Goal: Communication & Community: Answer question/provide support

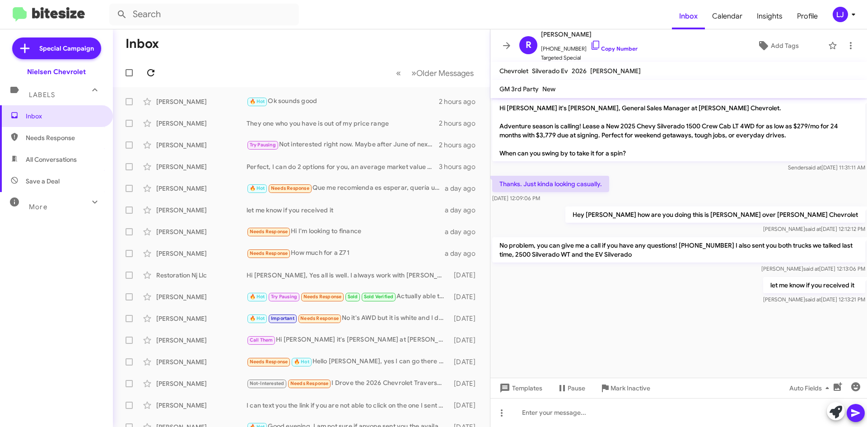
click at [156, 76] on icon at bounding box center [150, 72] width 11 height 11
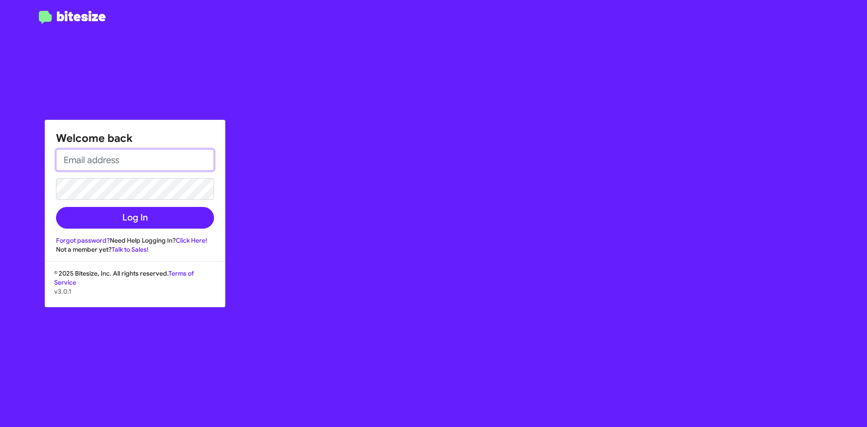
click at [117, 160] on input "email" at bounding box center [135, 160] width 158 height 22
type input "[EMAIL_ADDRESS][DOMAIN_NAME]"
click at [56, 207] on button "Log In" at bounding box center [135, 218] width 158 height 22
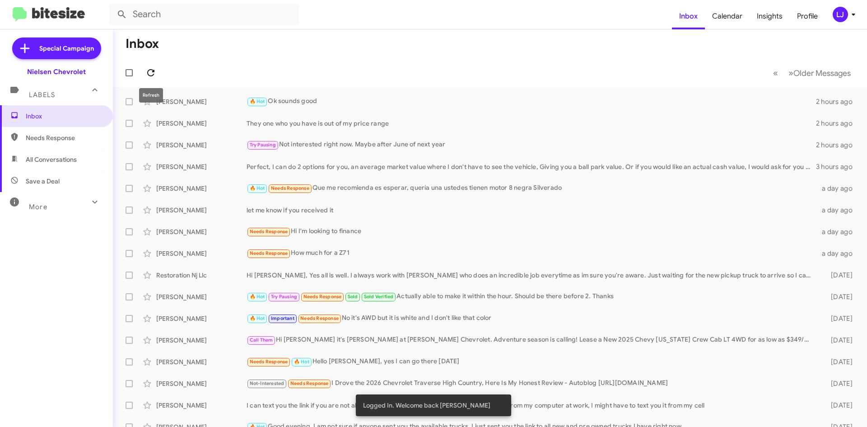
click at [156, 72] on span at bounding box center [151, 72] width 18 height 11
click at [157, 72] on span at bounding box center [151, 72] width 18 height 11
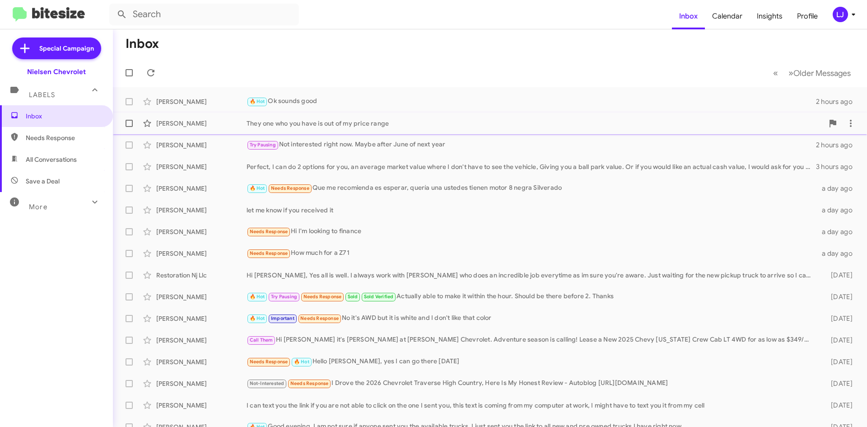
click at [338, 119] on div "They one who you have is out of my price range" at bounding box center [534, 123] width 577 height 9
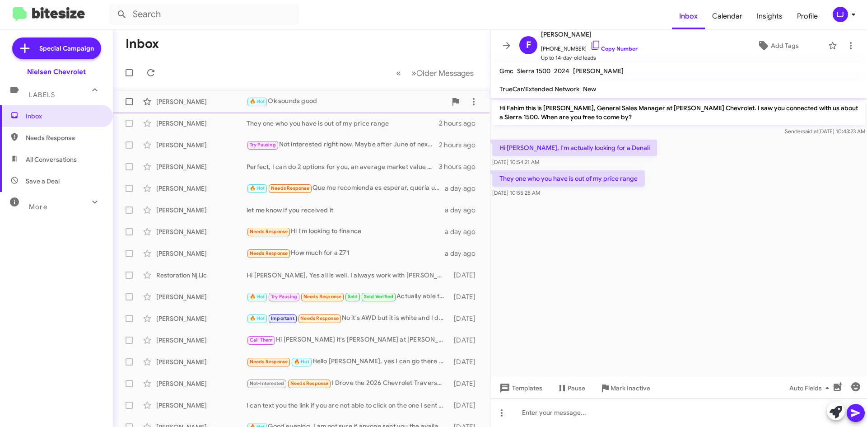
click at [348, 105] on div "🔥 Hot Ok sounds good" at bounding box center [346, 101] width 200 height 10
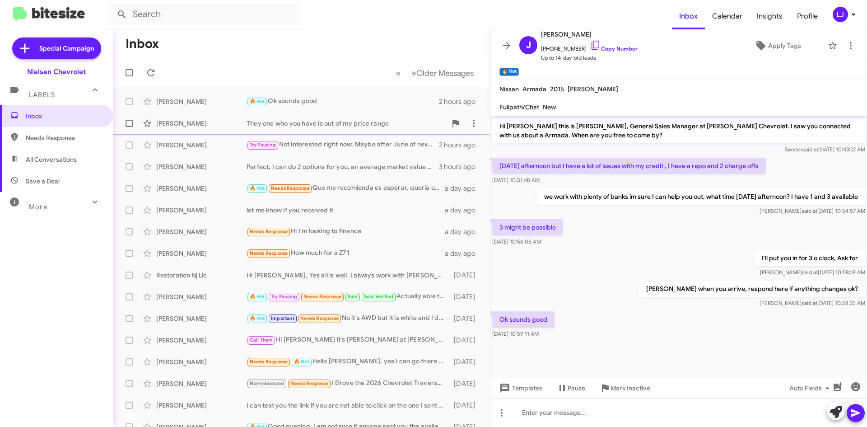
click at [322, 125] on div "They one who you have is out of my price range" at bounding box center [346, 123] width 200 height 9
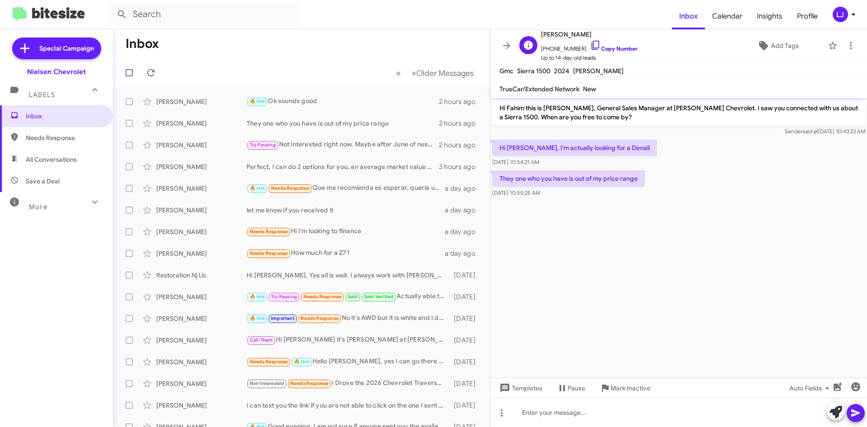
click at [590, 43] on icon at bounding box center [595, 45] width 11 height 11
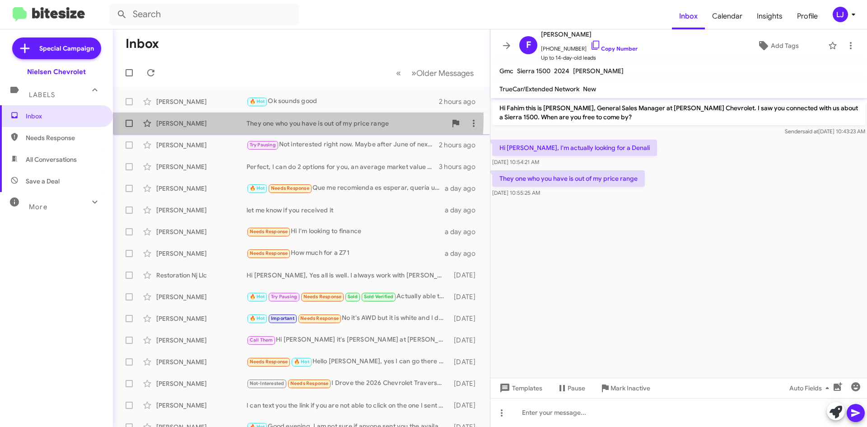
click at [287, 118] on div "[PERSON_NAME] They one who you have is out of my price range 2 hours ago" at bounding box center [301, 123] width 362 height 18
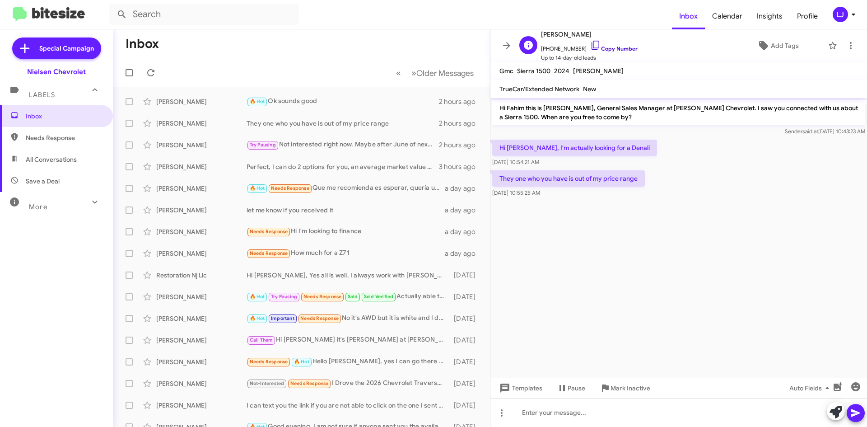
click at [590, 46] on icon at bounding box center [595, 45] width 11 height 11
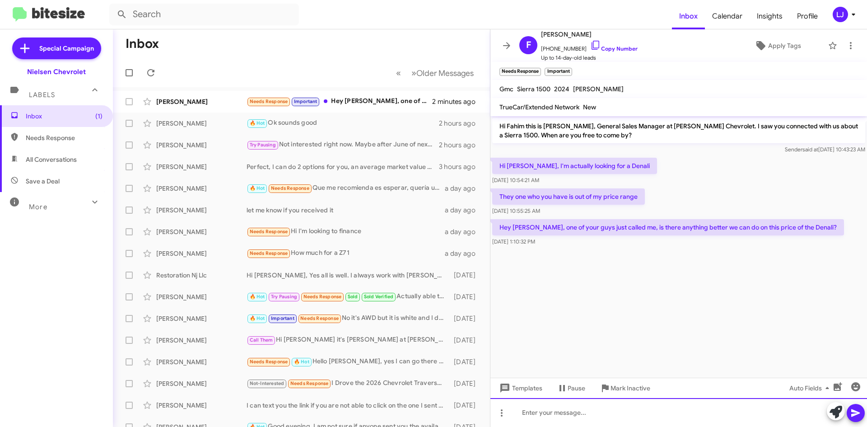
click at [579, 407] on div at bounding box center [678, 412] width 376 height 29
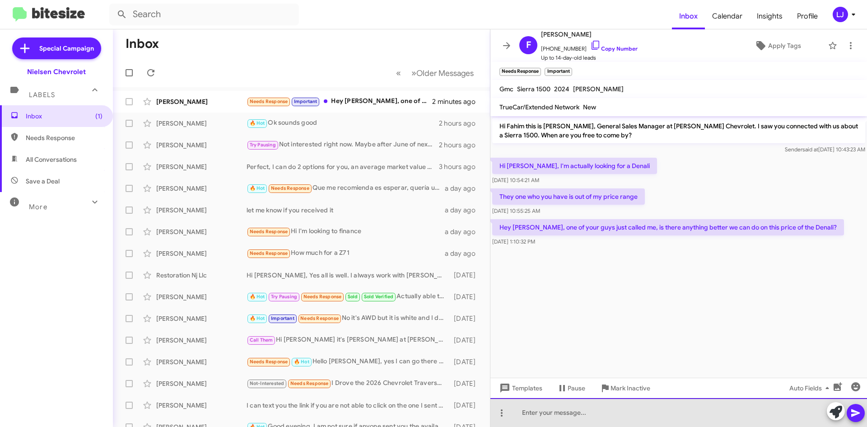
click at [579, 405] on div at bounding box center [678, 412] width 376 height 29
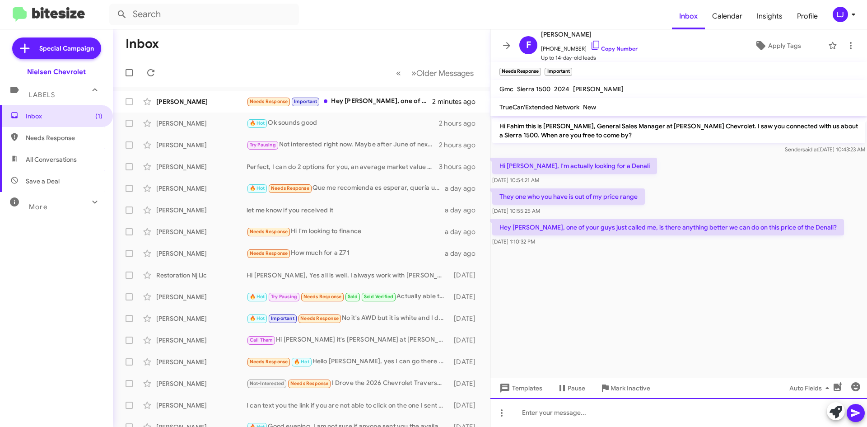
click at [579, 405] on div at bounding box center [678, 412] width 376 height 29
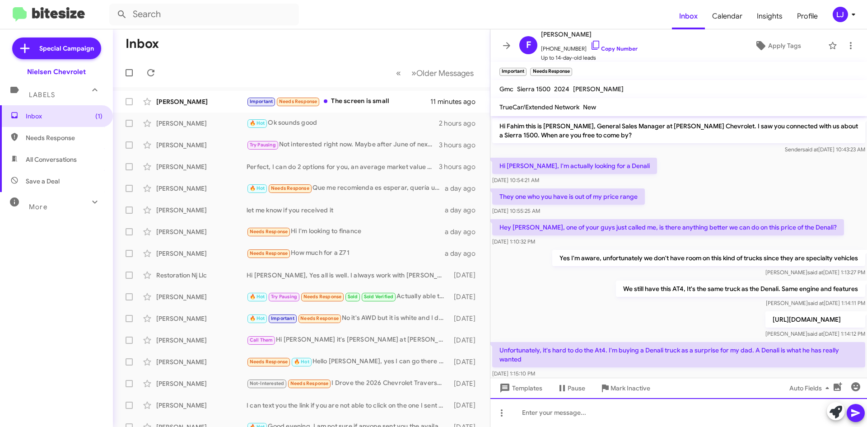
scroll to position [53, 0]
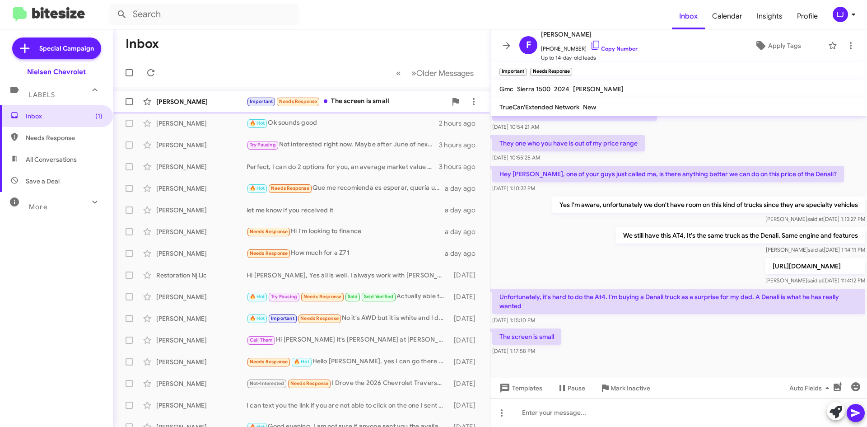
click at [353, 103] on div "Important Needs Response The screen is small" at bounding box center [346, 101] width 200 height 10
